Goal: Transaction & Acquisition: Obtain resource

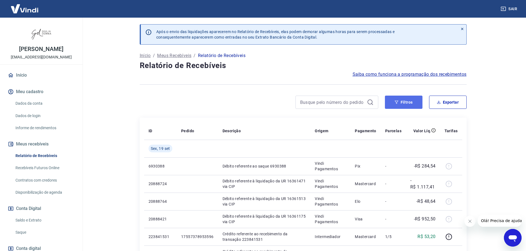
click at [406, 104] on button "Filtros" at bounding box center [404, 102] width 38 height 13
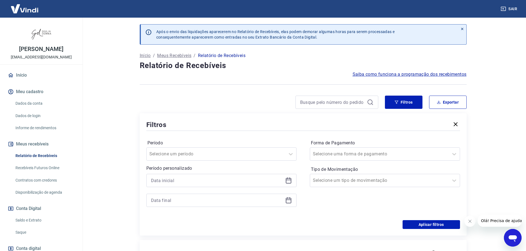
click at [287, 179] on icon at bounding box center [289, 181] width 6 height 6
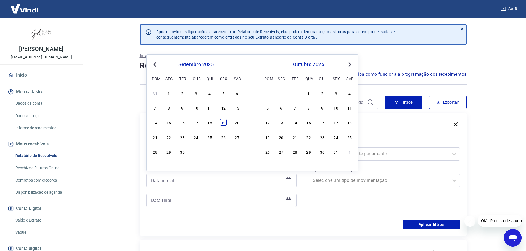
click at [222, 124] on div "19" at bounding box center [223, 122] width 7 height 7
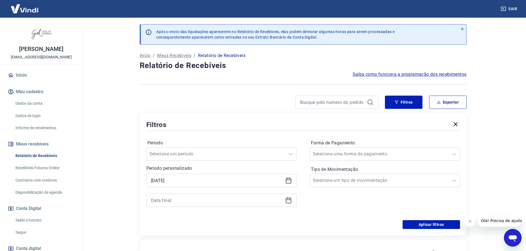
type input "[DATE]"
click at [289, 201] on icon at bounding box center [288, 200] width 7 height 7
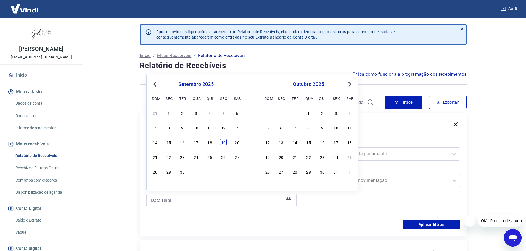
click at [224, 142] on div "19" at bounding box center [223, 142] width 7 height 7
type input "[DATE]"
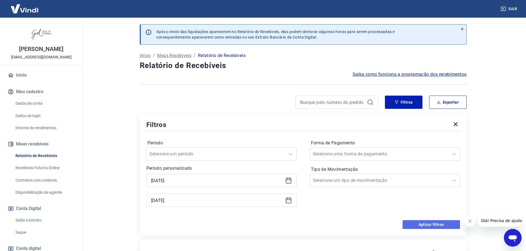
click at [411, 225] on button "Aplicar filtros" at bounding box center [430, 224] width 57 height 9
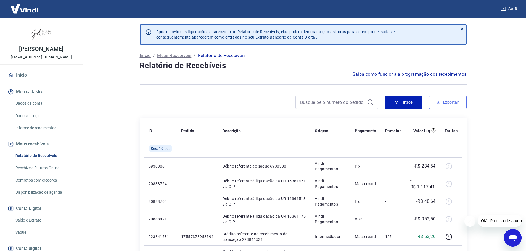
click at [458, 98] on button "Exportar" at bounding box center [448, 102] width 38 height 13
type input "[DATE]"
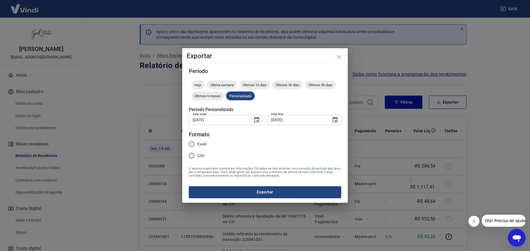
click at [192, 142] on input "Excel" at bounding box center [192, 145] width 12 height 12
radio input "true"
click at [266, 191] on button "Exportar" at bounding box center [265, 193] width 152 height 12
